Goal: Information Seeking & Learning: Find specific page/section

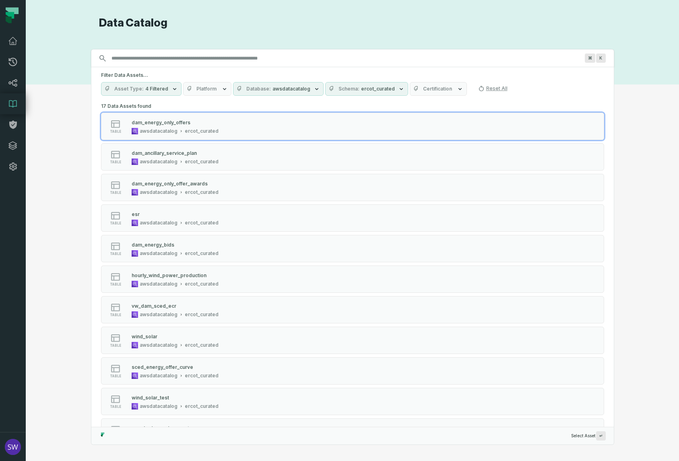
click at [398, 92] on icon "button" at bounding box center [401, 89] width 6 height 6
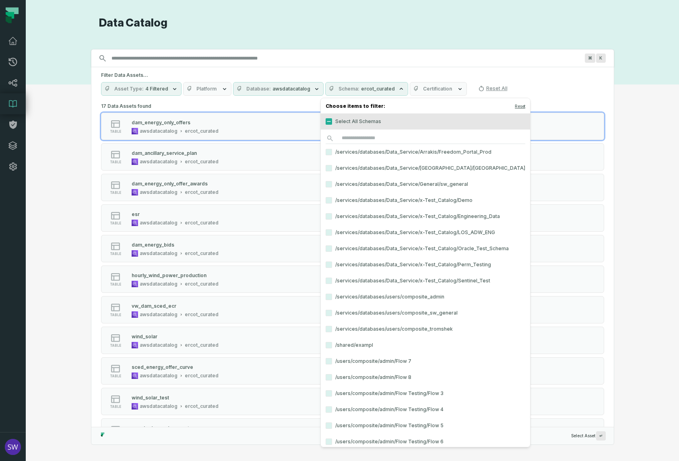
click at [398, 88] on icon "button" at bounding box center [401, 89] width 6 height 6
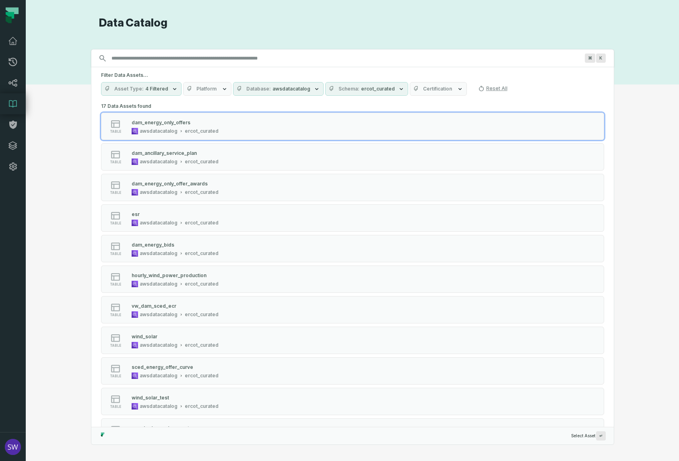
click at [398, 89] on icon "button" at bounding box center [401, 89] width 6 height 6
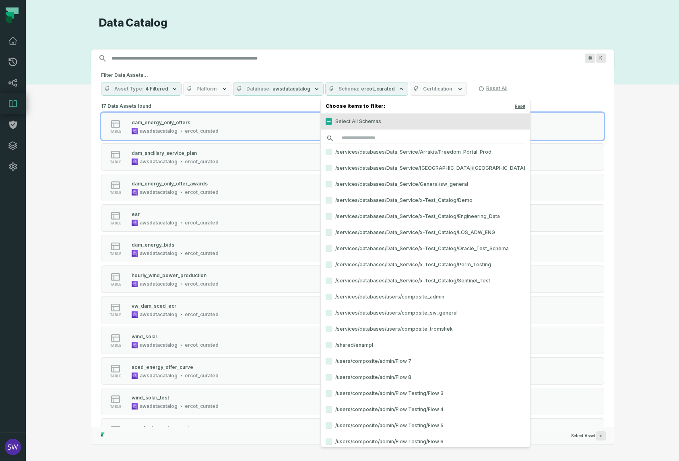
click at [368, 136] on input "search" at bounding box center [426, 138] width 200 height 11
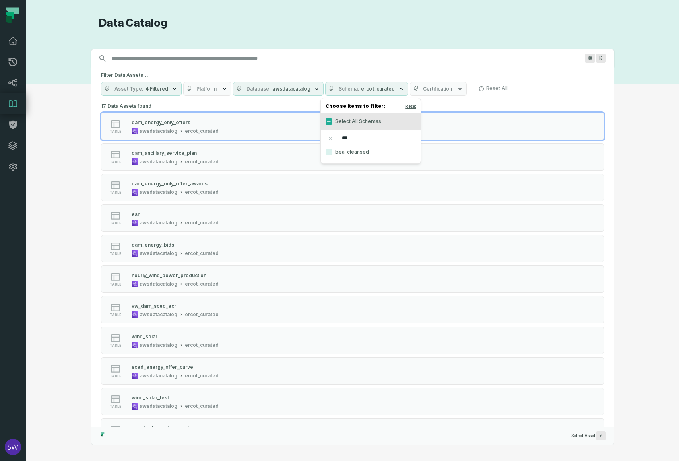
type input "***"
click at [354, 157] on label "bea_cleansed" at bounding box center [371, 152] width 100 height 16
click at [332, 155] on button "bea_cleansed" at bounding box center [329, 152] width 6 height 6
type button "on"
click at [416, 106] on button "Reset" at bounding box center [410, 106] width 10 height 6
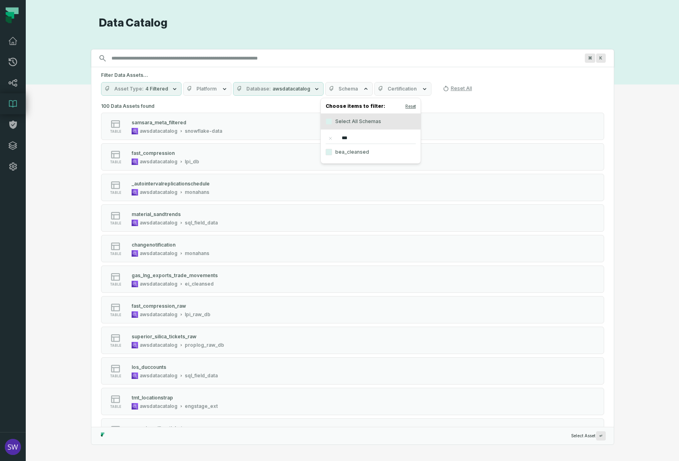
click at [348, 157] on label "on bea_cleansed" at bounding box center [371, 152] width 100 height 16
click at [332, 155] on button "on" at bounding box center [329, 152] width 6 height 6
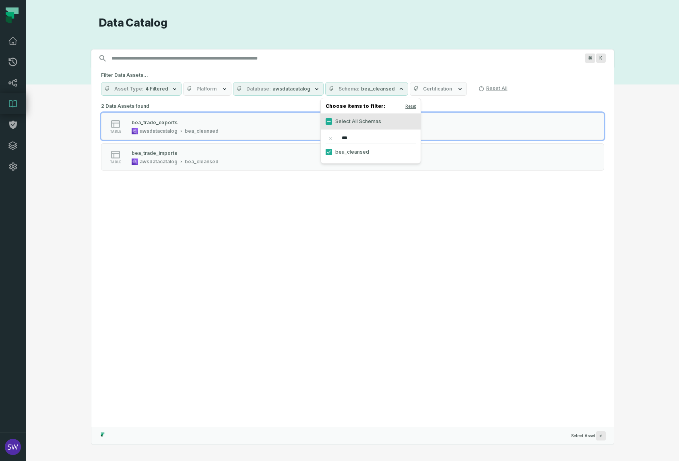
click at [517, 95] on div "Asset Type 4 Filtered Platform Database awsdatacatalog Schema bea_cleansed Cert…" at bounding box center [352, 89] width 503 height 14
click at [389, 89] on button "Schema bea_cleansed" at bounding box center [366, 89] width 83 height 14
click at [331, 138] on icon "reset" at bounding box center [330, 138] width 2 height 2
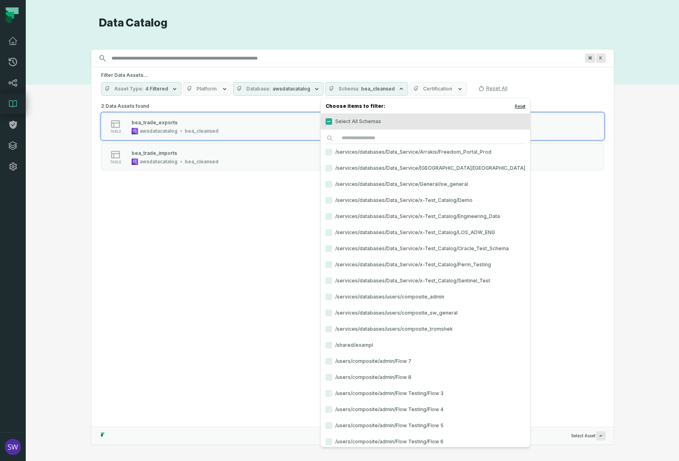
click at [515, 105] on button "Reset" at bounding box center [520, 106] width 10 height 6
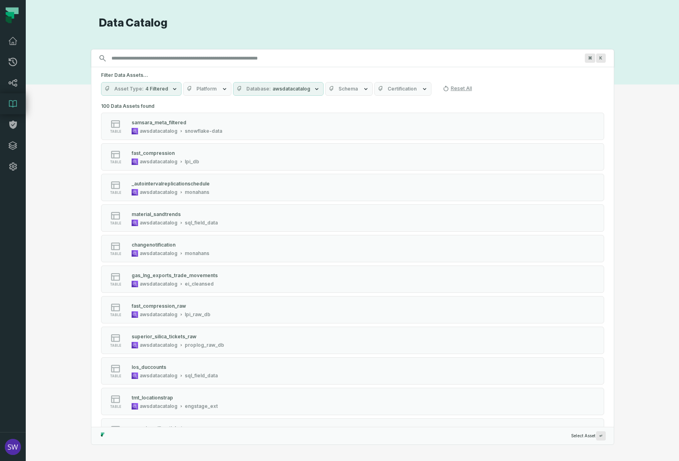
click at [525, 79] on div "Filter Data Assets... Asset Type 4 Filtered Platform Database awsdatacatalog Sc…" at bounding box center [352, 83] width 522 height 33
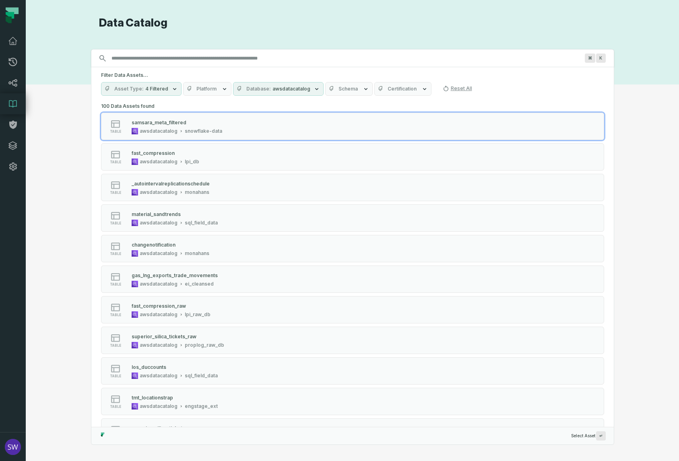
click at [308, 88] on button "Database awsdatacatalog" at bounding box center [278, 89] width 91 height 14
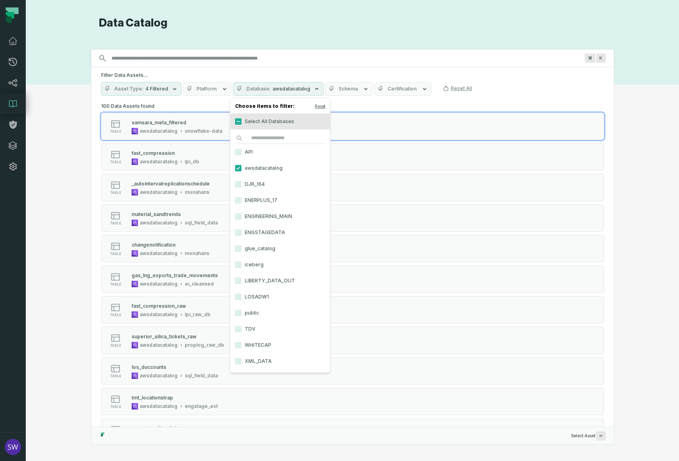
click at [493, 92] on div "Asset Type 4 Filtered Platform Database awsdatacatalog Schema Certification Res…" at bounding box center [352, 89] width 503 height 14
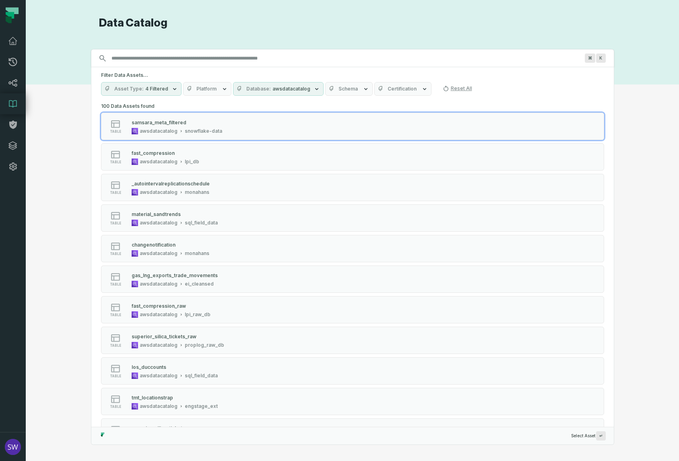
click at [209, 87] on span "Platform" at bounding box center [206, 89] width 20 height 6
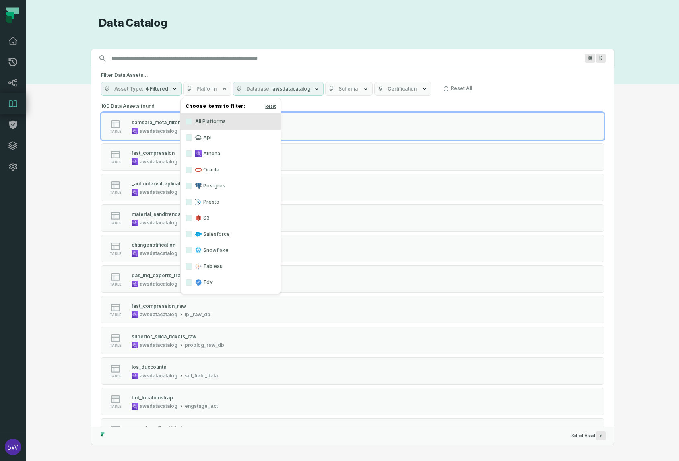
click at [209, 87] on span "Platform" at bounding box center [206, 89] width 20 height 6
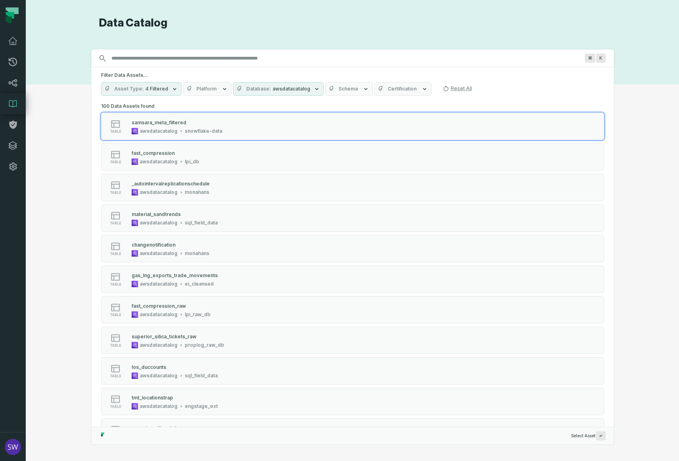
click at [257, 89] on span "Database" at bounding box center [258, 89] width 25 height 6
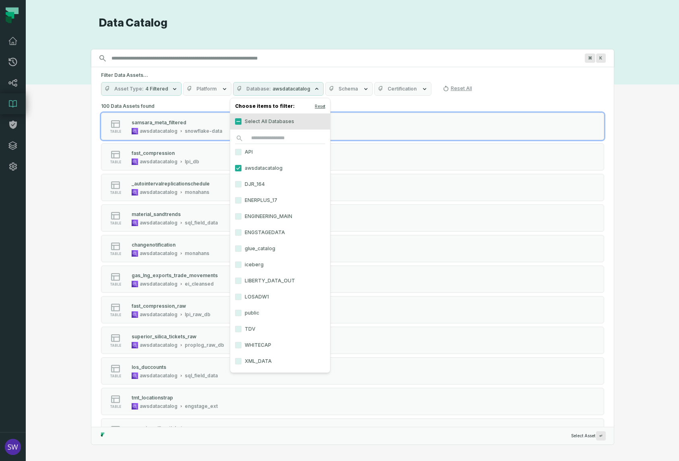
click at [257, 89] on span "Database" at bounding box center [258, 89] width 25 height 6
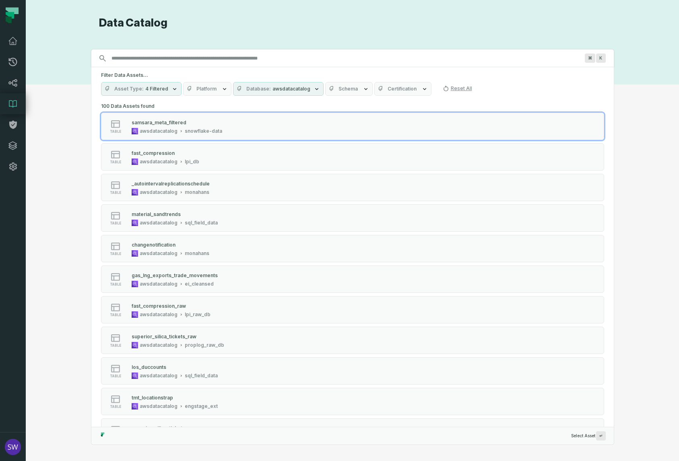
click at [222, 86] on icon "button" at bounding box center [224, 89] width 6 height 6
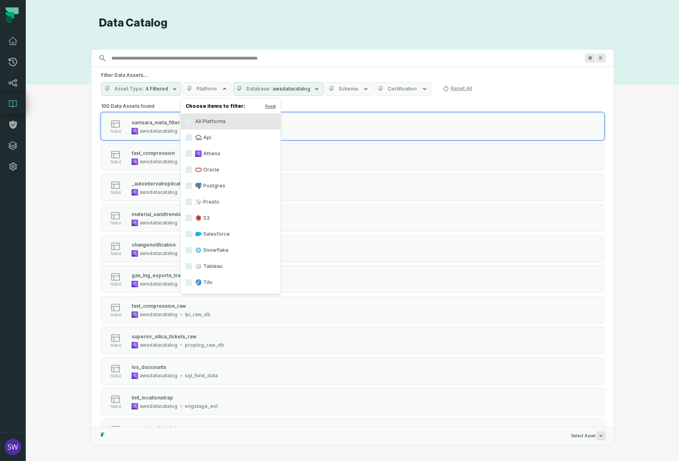
click at [201, 152] on rect at bounding box center [198, 153] width 6 height 6
click at [192, 152] on button "Athena" at bounding box center [188, 153] width 6 height 6
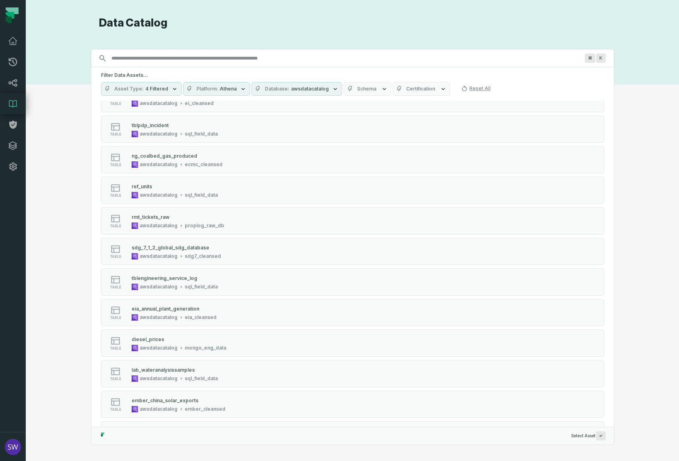
scroll to position [402, 0]
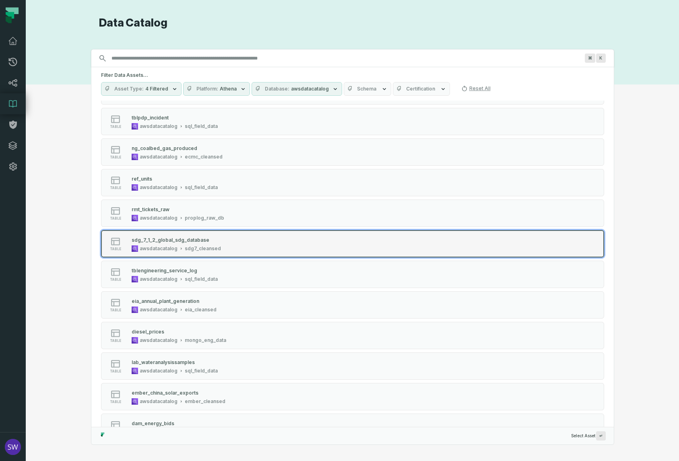
click at [212, 239] on div "sdg_7_1_2_global_sdg_database" at bounding box center [176, 240] width 89 height 8
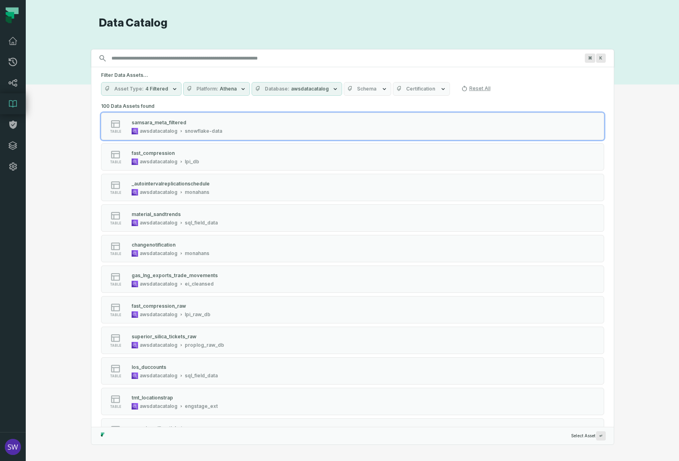
click at [381, 89] on icon "button" at bounding box center [384, 89] width 6 height 6
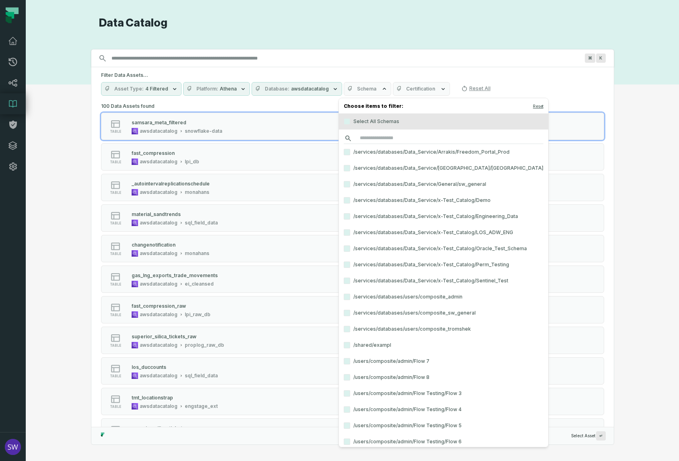
click at [381, 134] on input "search" at bounding box center [444, 138] width 200 height 11
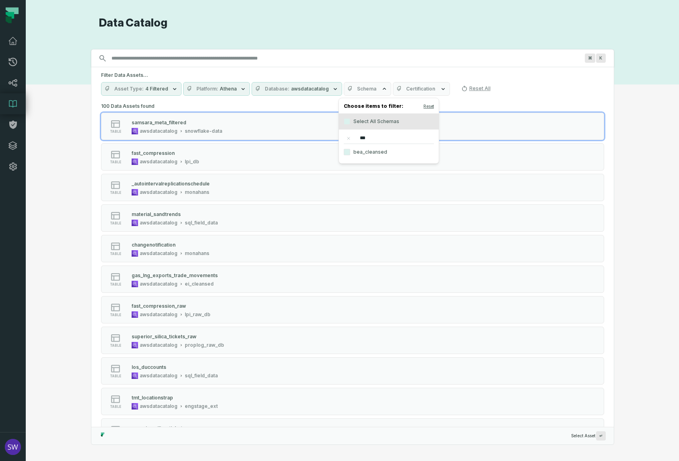
type input "***"
click at [382, 152] on label "bea_cleansed" at bounding box center [389, 152] width 100 height 16
click at [350, 152] on button "bea_cleansed" at bounding box center [347, 152] width 6 height 6
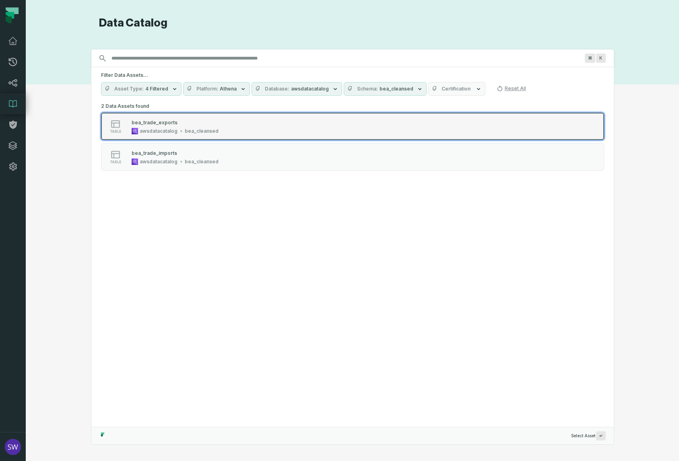
click at [202, 121] on div "bea_trade_exports" at bounding box center [175, 122] width 87 height 8
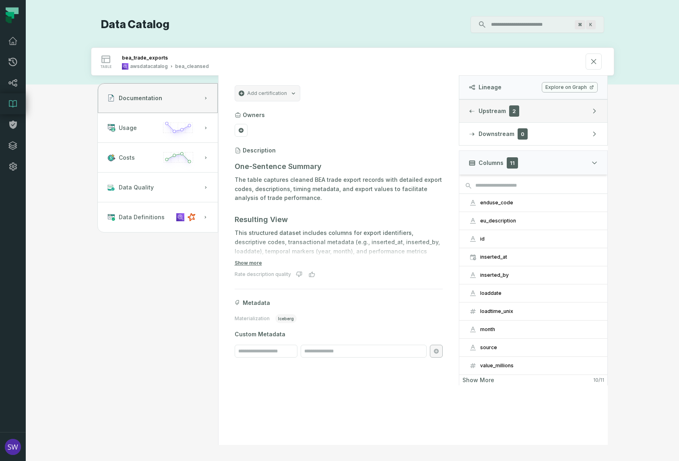
click at [477, 113] on button "Upstream 2" at bounding box center [533, 111] width 148 height 23
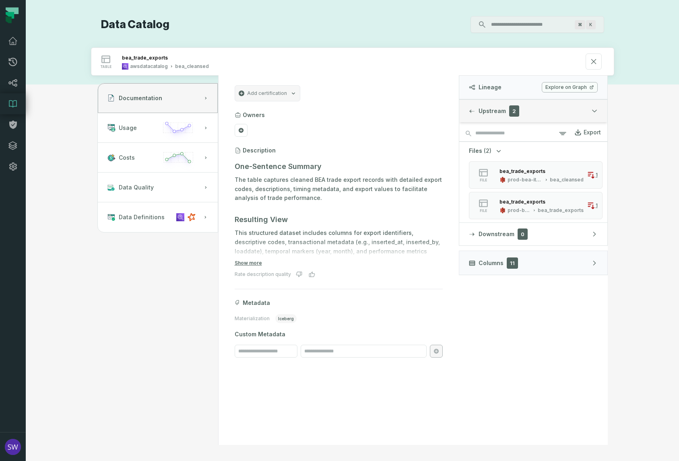
click at [489, 116] on button "Upstream 2" at bounding box center [533, 111] width 148 height 23
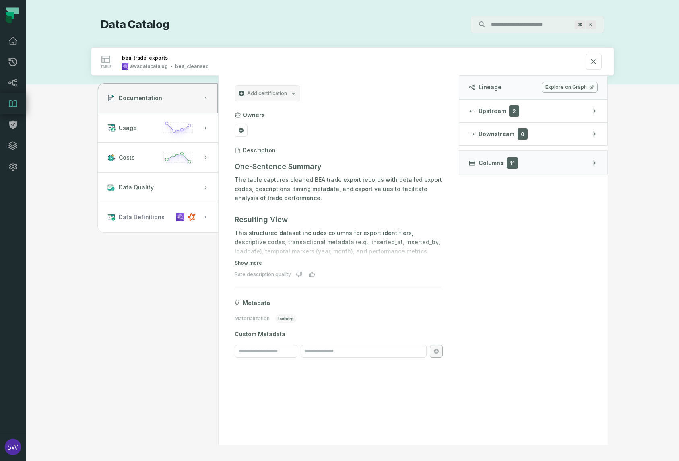
click at [158, 222] on button "Data Definitions" at bounding box center [158, 217] width 120 height 30
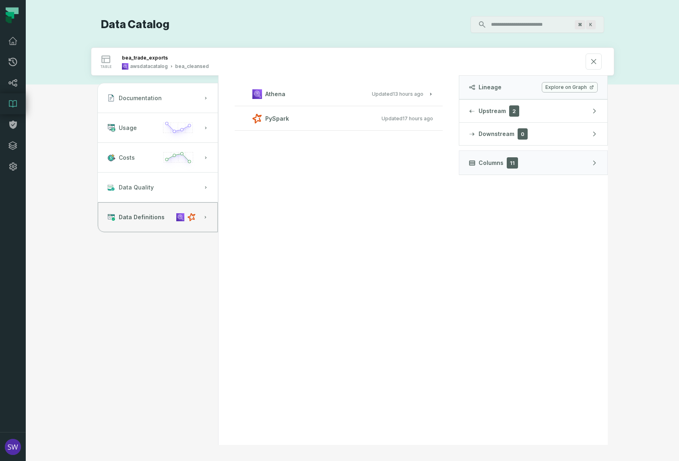
click at [266, 95] on span "Athena" at bounding box center [275, 94] width 20 height 8
click at [394, 245] on div "Athena Updated [DATE] 1:01:33 AM View this entity in source platform PySpark Up…" at bounding box center [338, 260] width 241 height 369
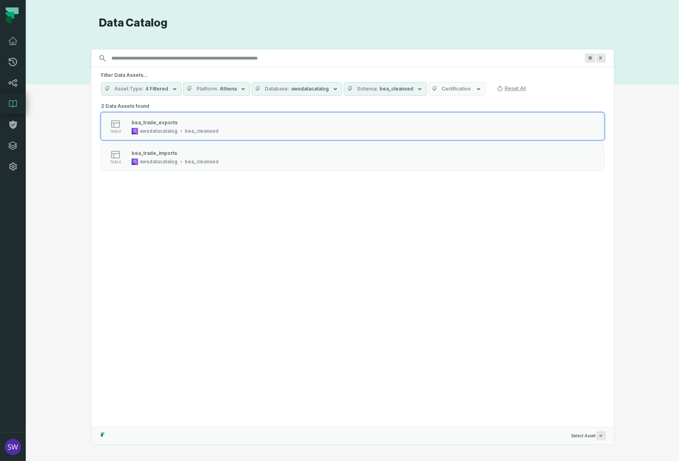
click at [416, 90] on icon "button" at bounding box center [419, 89] width 6 height 6
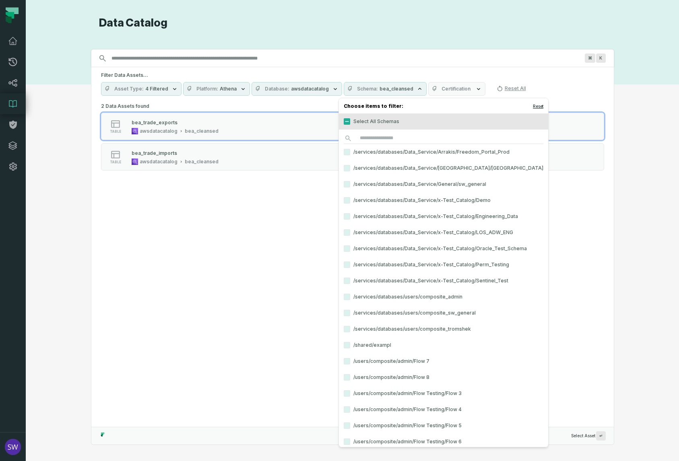
click at [533, 105] on button "Reset" at bounding box center [538, 106] width 10 height 6
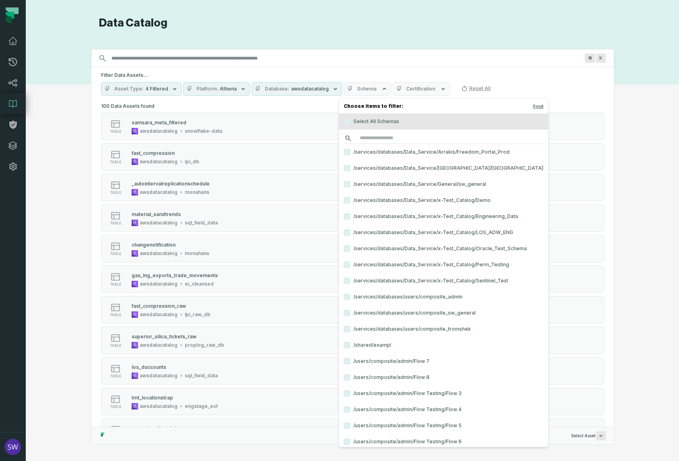
click at [388, 135] on input "search" at bounding box center [444, 138] width 200 height 11
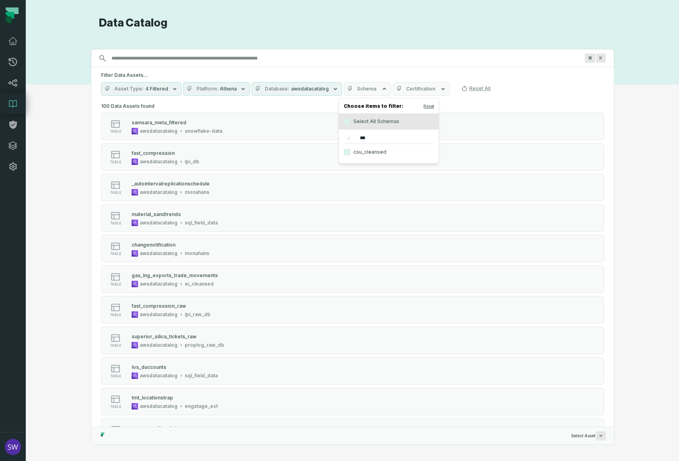
type input "***"
click at [384, 153] on label "csu_cleansed" at bounding box center [389, 152] width 100 height 16
click at [350, 153] on button "csu_cleansed" at bounding box center [347, 152] width 6 height 6
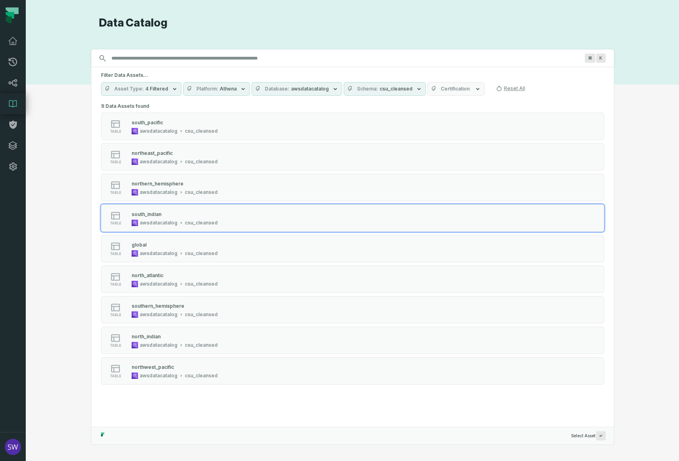
click at [634, 204] on div "Discovery Provider cmdk menu Data Catalog Search for assets across the organiza…" at bounding box center [352, 230] width 624 height 429
